Goal: Transaction & Acquisition: Purchase product/service

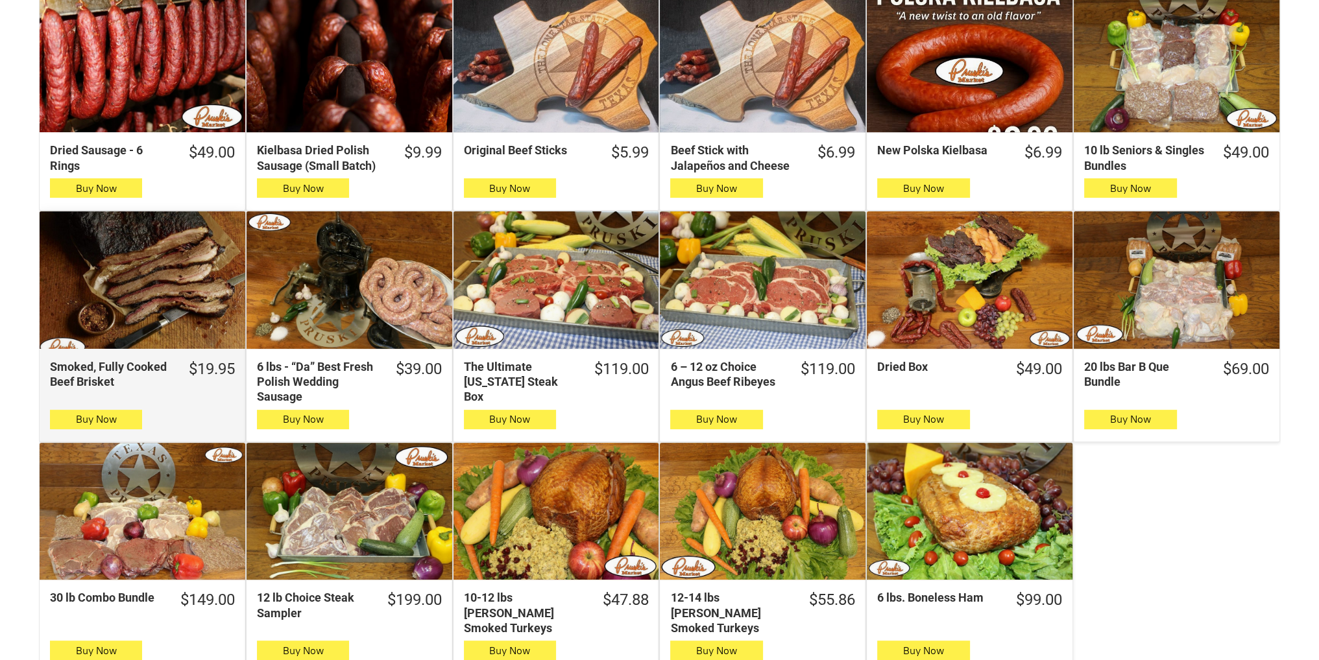
scroll to position [462, 0]
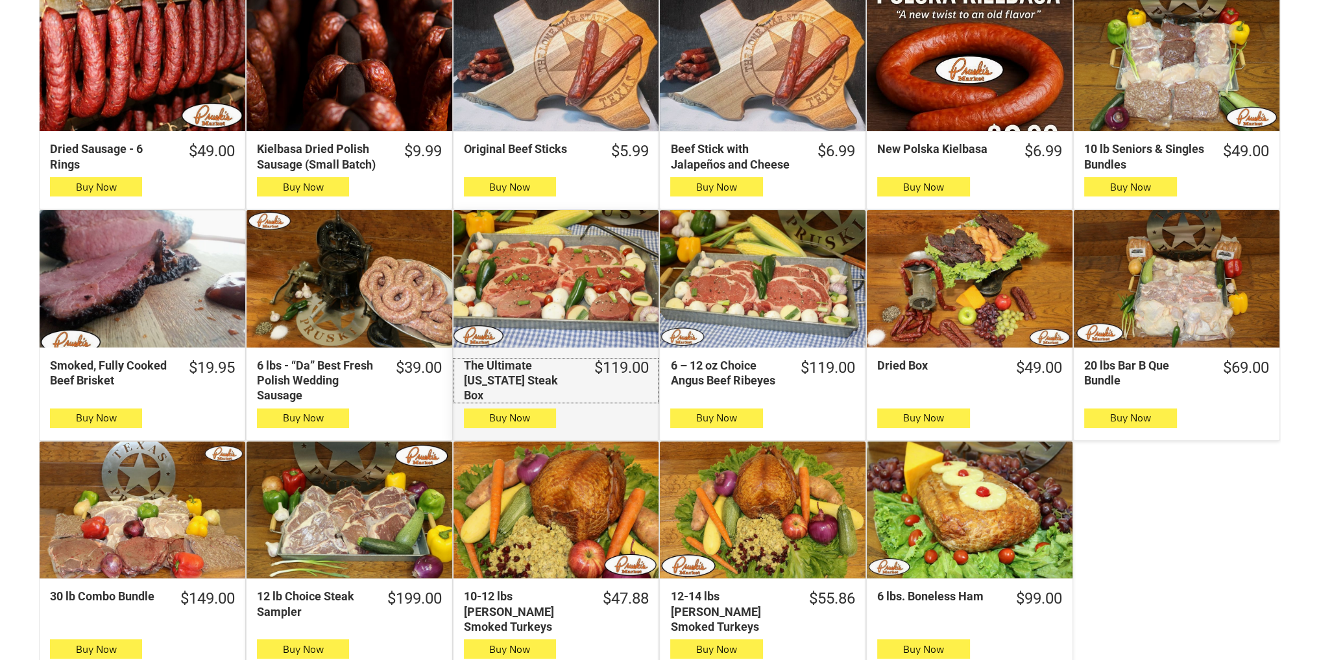
click at [546, 358] on div "The Ultimate Texas Steak Box" at bounding box center [520, 380] width 112 height 45
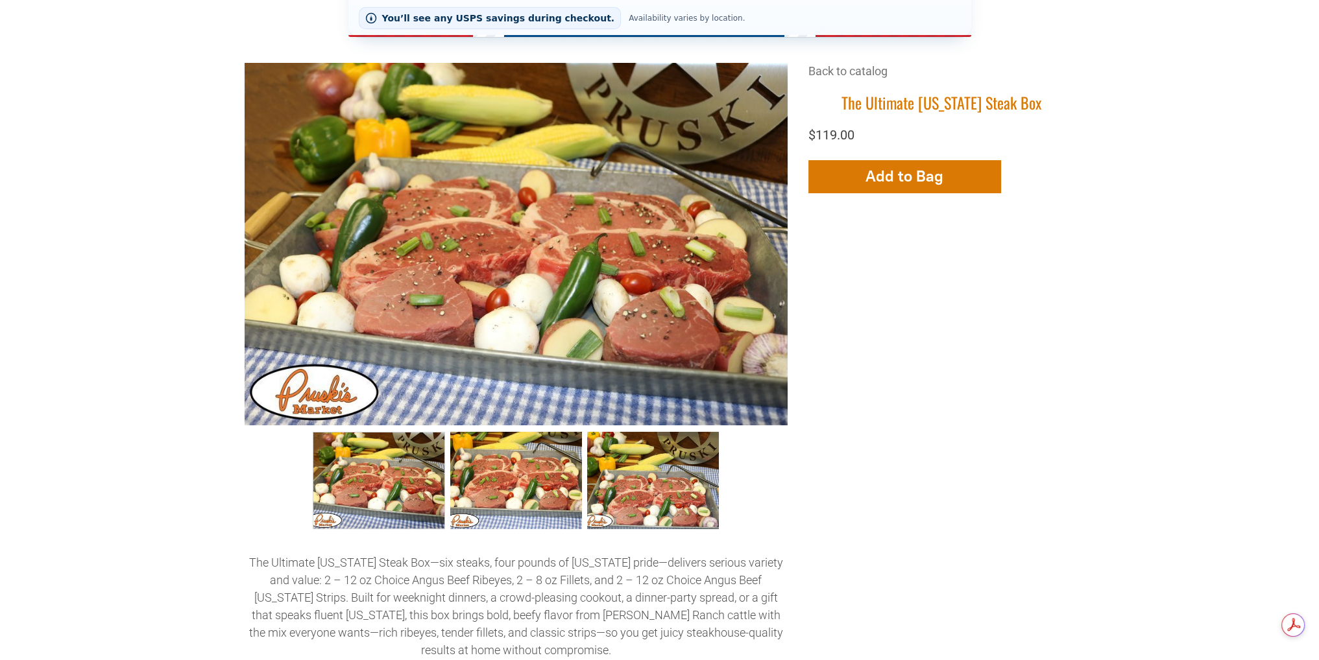
scroll to position [322, 0]
click at [553, 492] on link "The Ultimate Steak Box 002 1" at bounding box center [516, 479] width 132 height 97
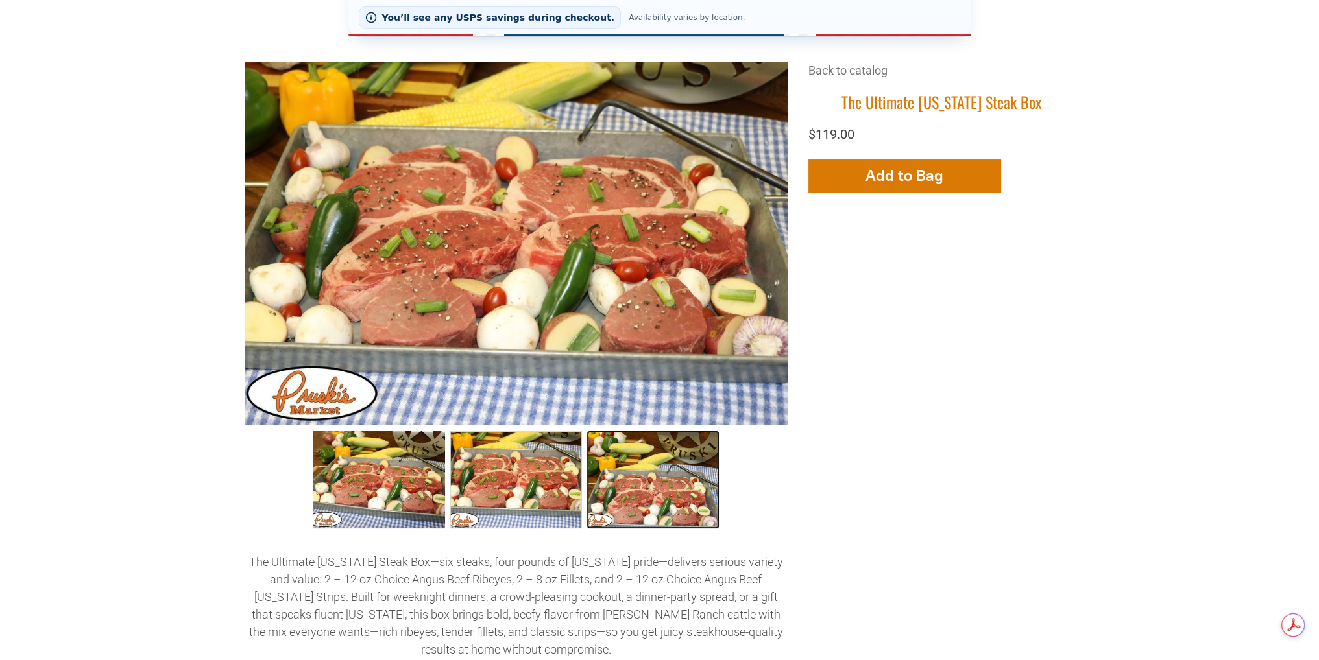
click at [615, 499] on link "The Ultimate Steak Box 003 2" at bounding box center [653, 479] width 132 height 97
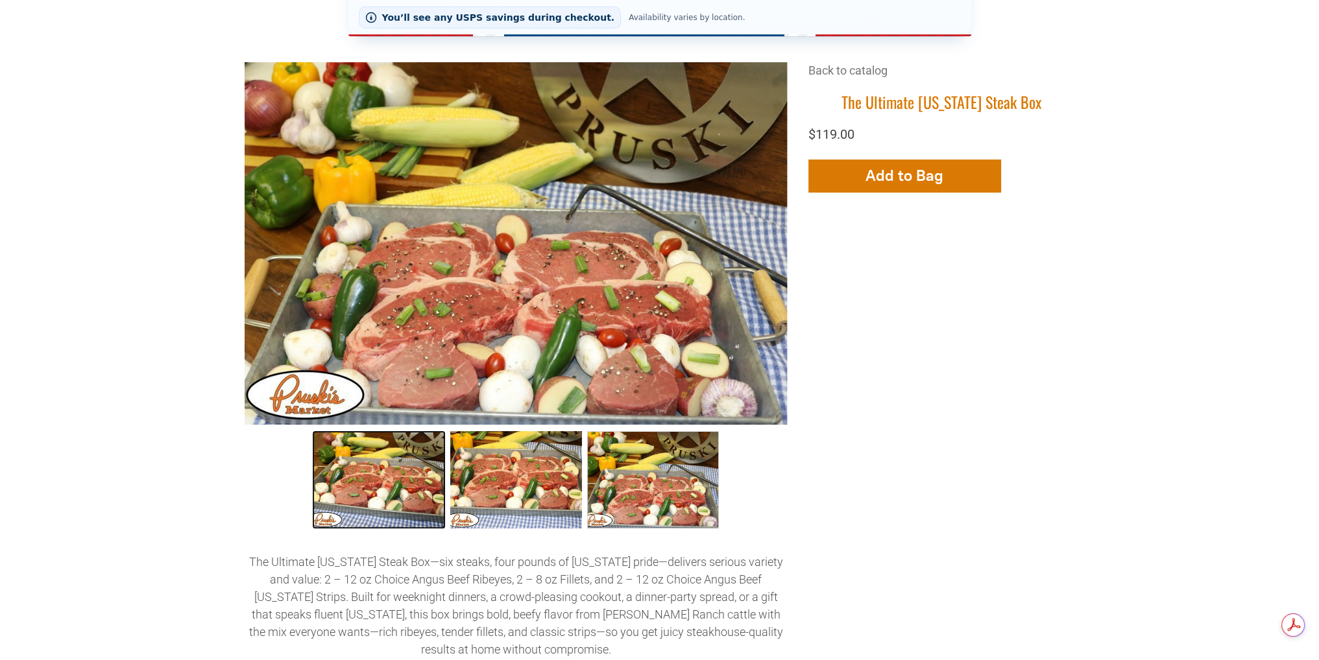
click at [411, 504] on link "The Ultimate Texas Steak Box 0" at bounding box center [379, 479] width 132 height 97
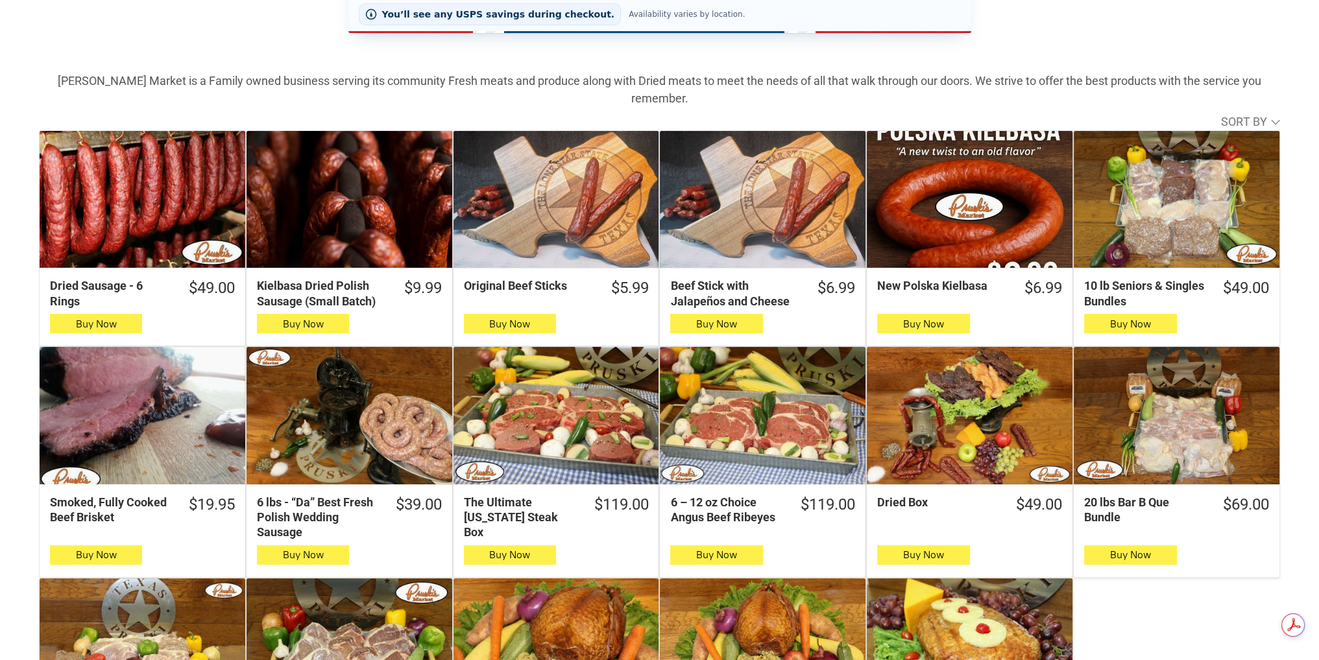
scroll to position [324, 0]
